Goal: Answer question/provide support: Share knowledge or assist other users

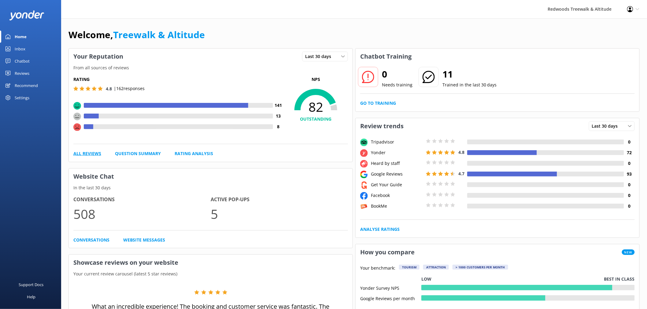
click at [82, 152] on link "All Reviews" at bounding box center [87, 153] width 28 height 7
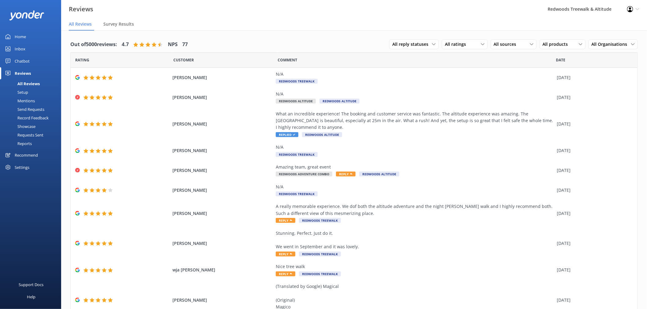
click at [31, 50] on link "Inbox" at bounding box center [30, 49] width 61 height 12
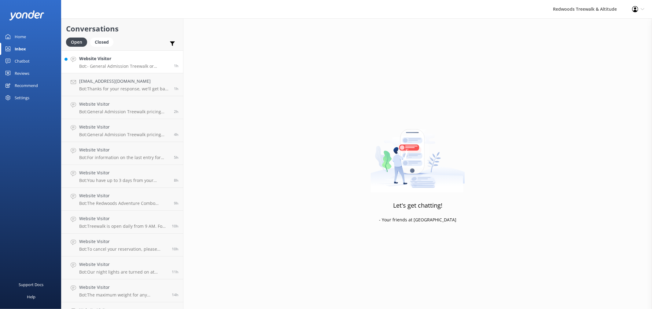
click at [113, 60] on h4 "Website Visitor" at bounding box center [124, 58] width 90 height 7
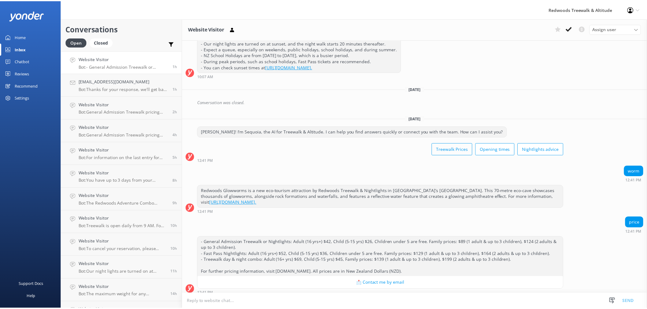
scroll to position [657, 0]
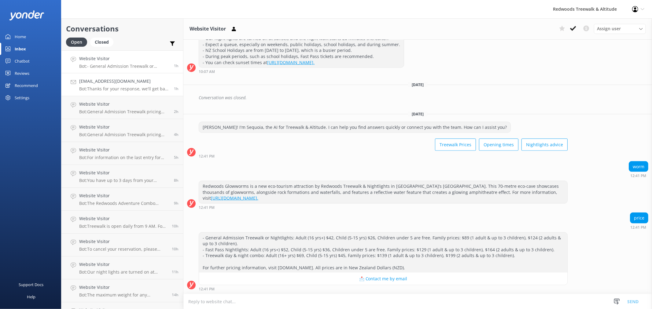
click at [80, 87] on p "Bot: Thanks for your response, we'll get back to you as soon as we can during o…" at bounding box center [124, 89] width 90 height 6
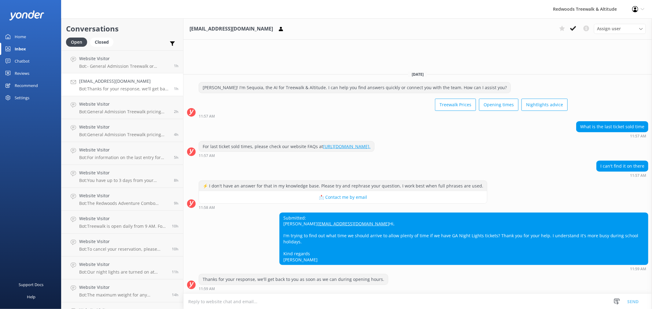
click at [26, 61] on div "Chatbot" at bounding box center [22, 61] width 15 height 12
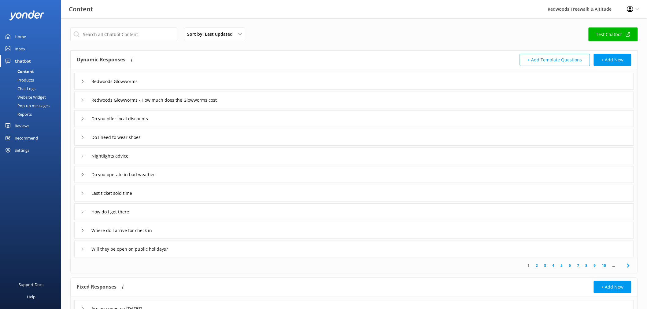
click at [81, 99] on icon at bounding box center [83, 100] width 4 height 4
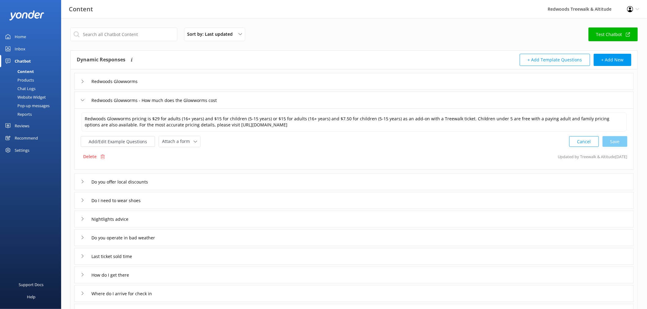
click at [580, 144] on button "Cancel" at bounding box center [584, 141] width 30 height 11
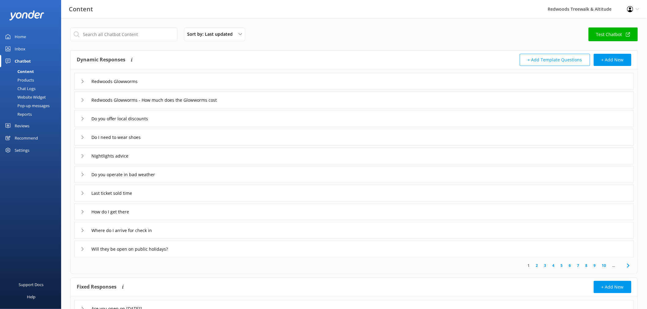
click at [82, 119] on icon at bounding box center [83, 119] width 4 height 4
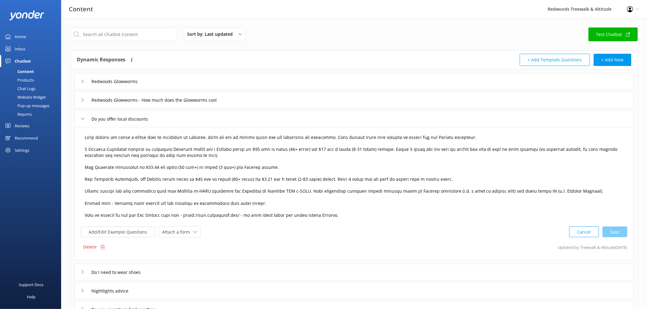
drag, startPoint x: 150, startPoint y: 167, endPoint x: 155, endPoint y: 166, distance: 4.6
click at [150, 167] on textarea at bounding box center [353, 176] width 545 height 91
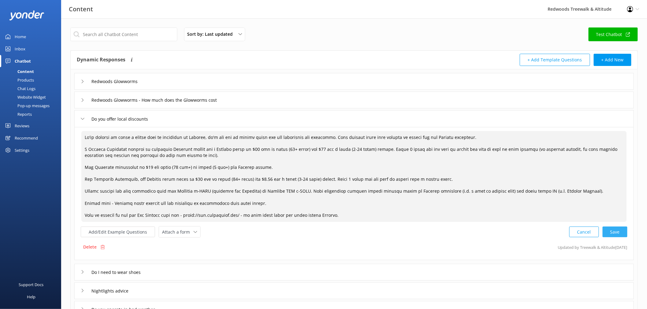
click at [621, 231] on div "Cancel Save" at bounding box center [598, 232] width 58 height 11
type textarea "We're pleased to offer a locals deal to residents in [GEOGRAPHIC_DATA], it's ou…"
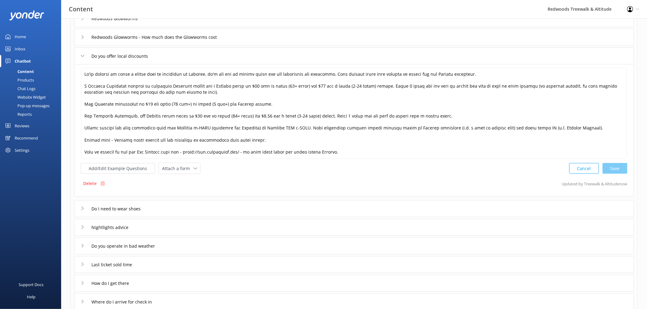
scroll to position [102, 0]
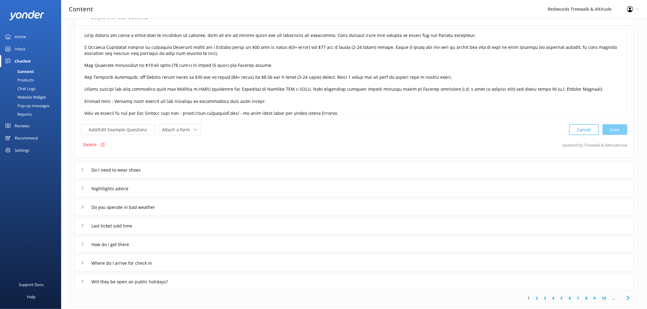
click at [77, 174] on div "Do I need to wear shoes" at bounding box center [354, 170] width 560 height 17
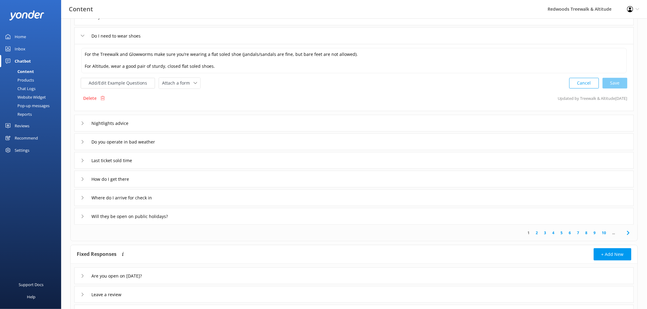
click at [79, 124] on div "Nightlights advice" at bounding box center [354, 123] width 560 height 17
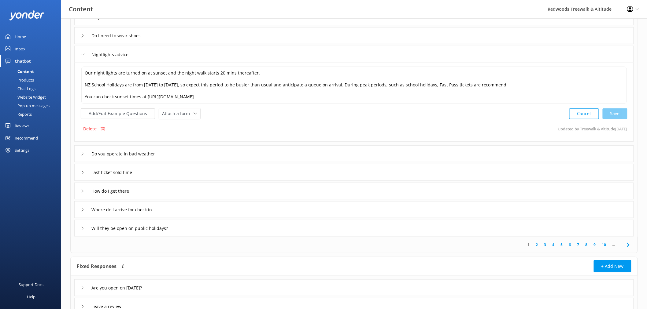
click at [25, 38] on div "Home" at bounding box center [20, 37] width 11 height 12
